Goal: Information Seeking & Learning: Learn about a topic

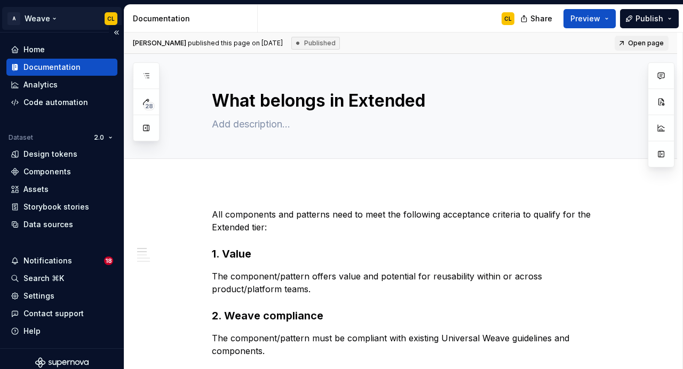
click at [44, 15] on html "A Weave CL Home Documentation Analytics Code automation Dataset 2.0 Design toke…" at bounding box center [341, 184] width 683 height 369
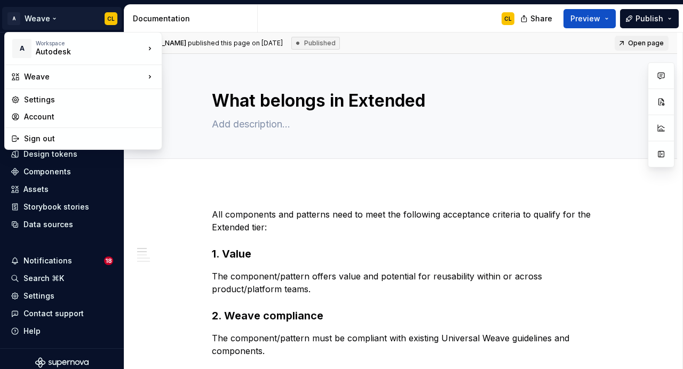
click at [59, 20] on html "A Weave CL Home Documentation Analytics Code automation Dataset 2.0 Design toke…" at bounding box center [341, 184] width 683 height 369
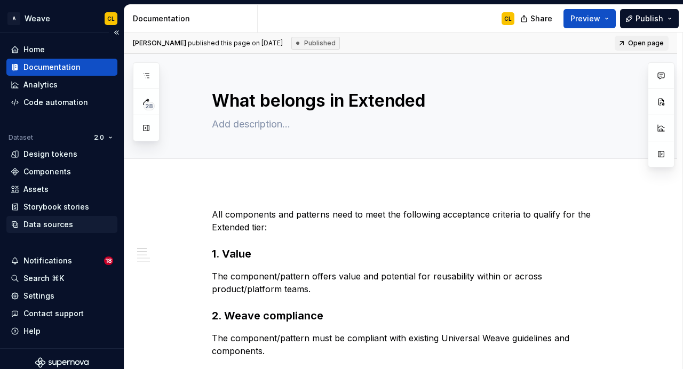
scroll to position [7, 0]
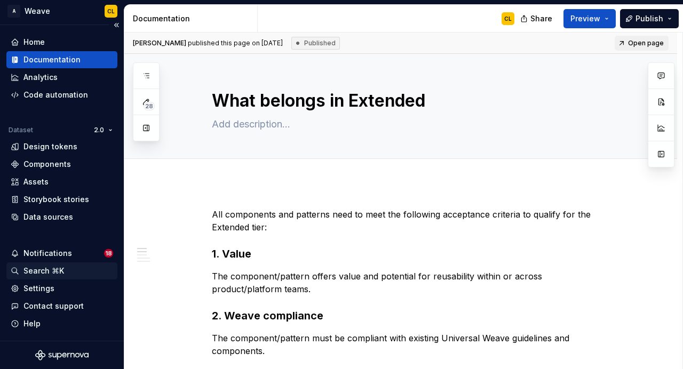
click at [38, 267] on div "Search ⌘K" at bounding box center [43, 271] width 41 height 11
click at [142, 128] on button "button" at bounding box center [146, 127] width 19 height 19
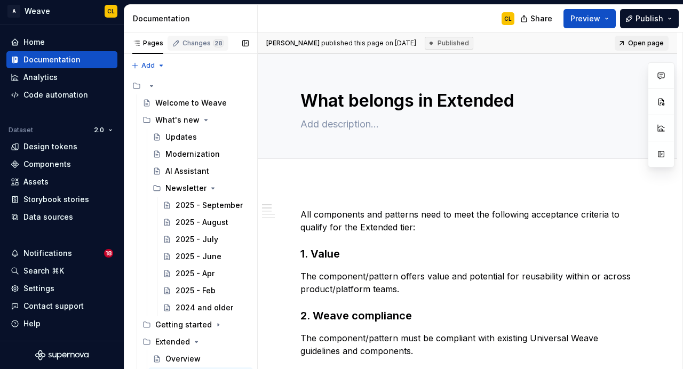
click at [195, 42] on div "Changes 28" at bounding box center [204, 43] width 42 height 9
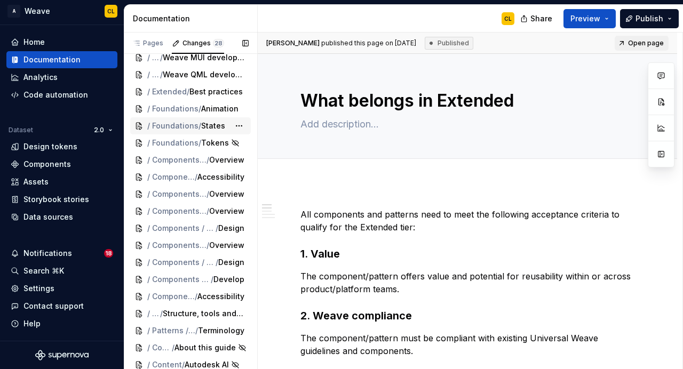
scroll to position [58, 0]
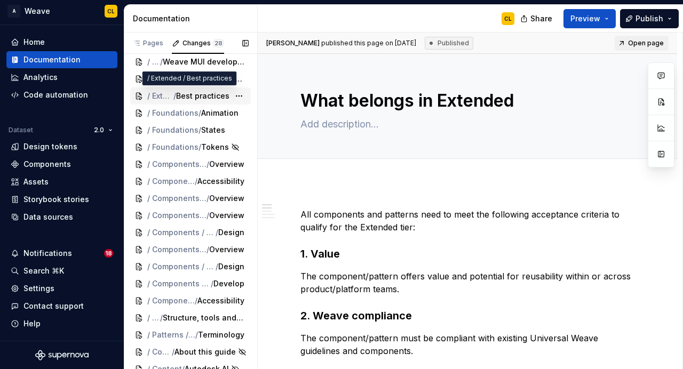
click at [203, 99] on span "Best practices" at bounding box center [202, 96] width 53 height 11
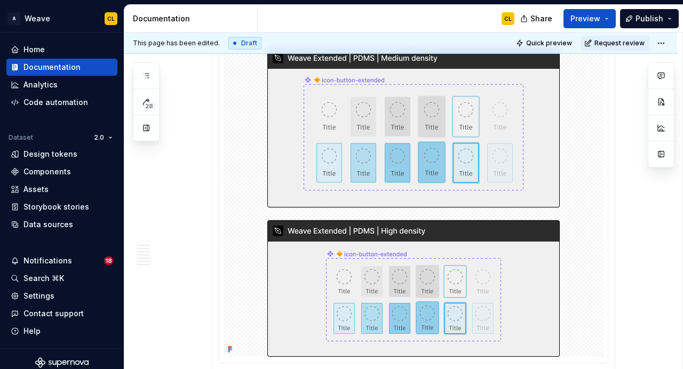
scroll to position [2589, 0]
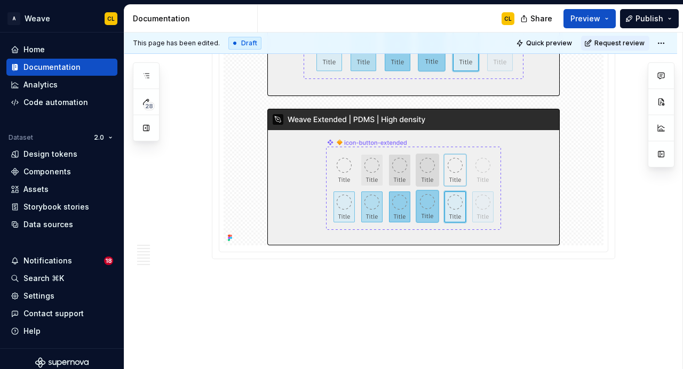
type textarea "*"
